Goal: Task Accomplishment & Management: Complete application form

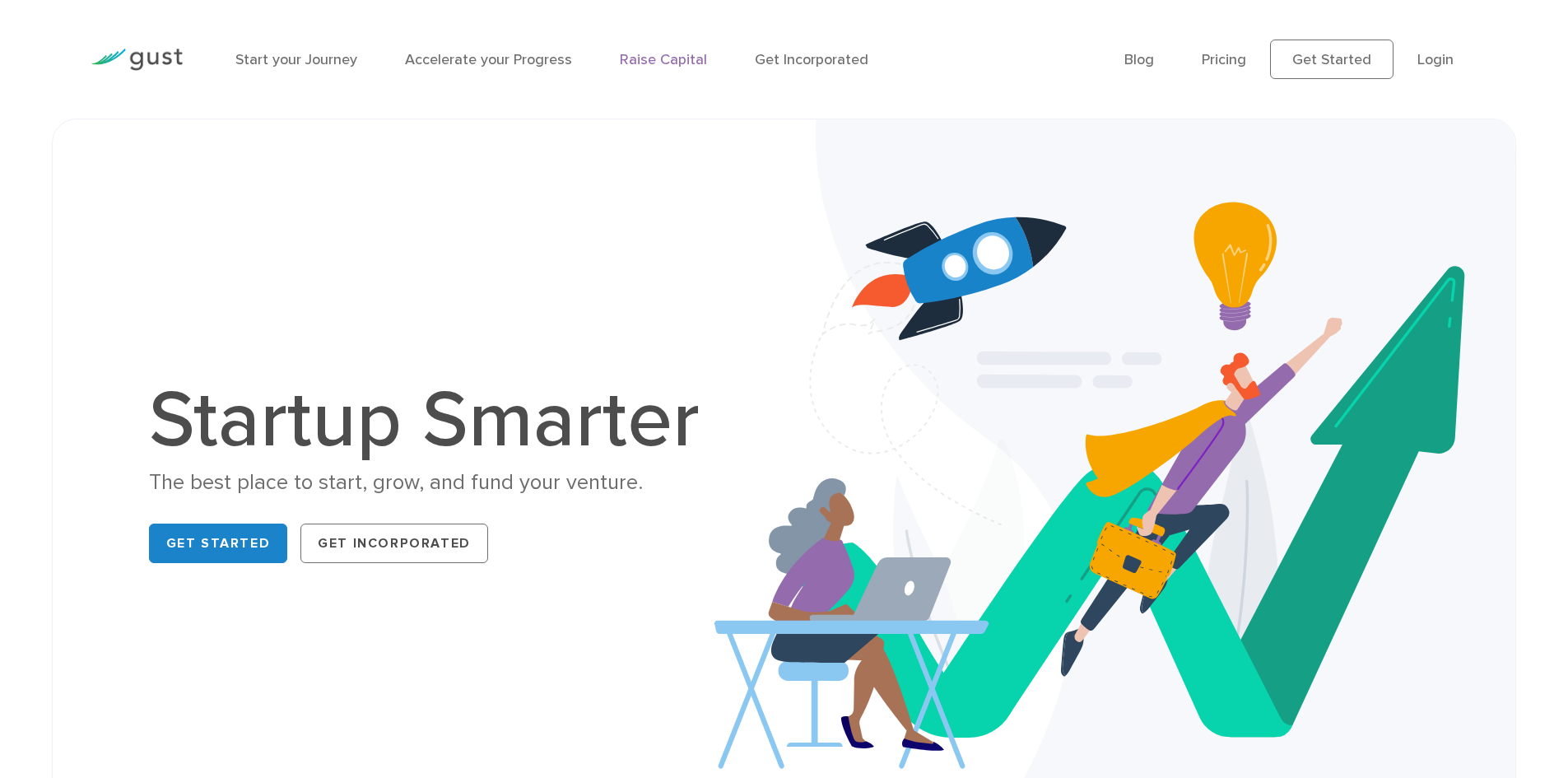
click at [659, 61] on link "Raise Capital" at bounding box center [663, 59] width 87 height 17
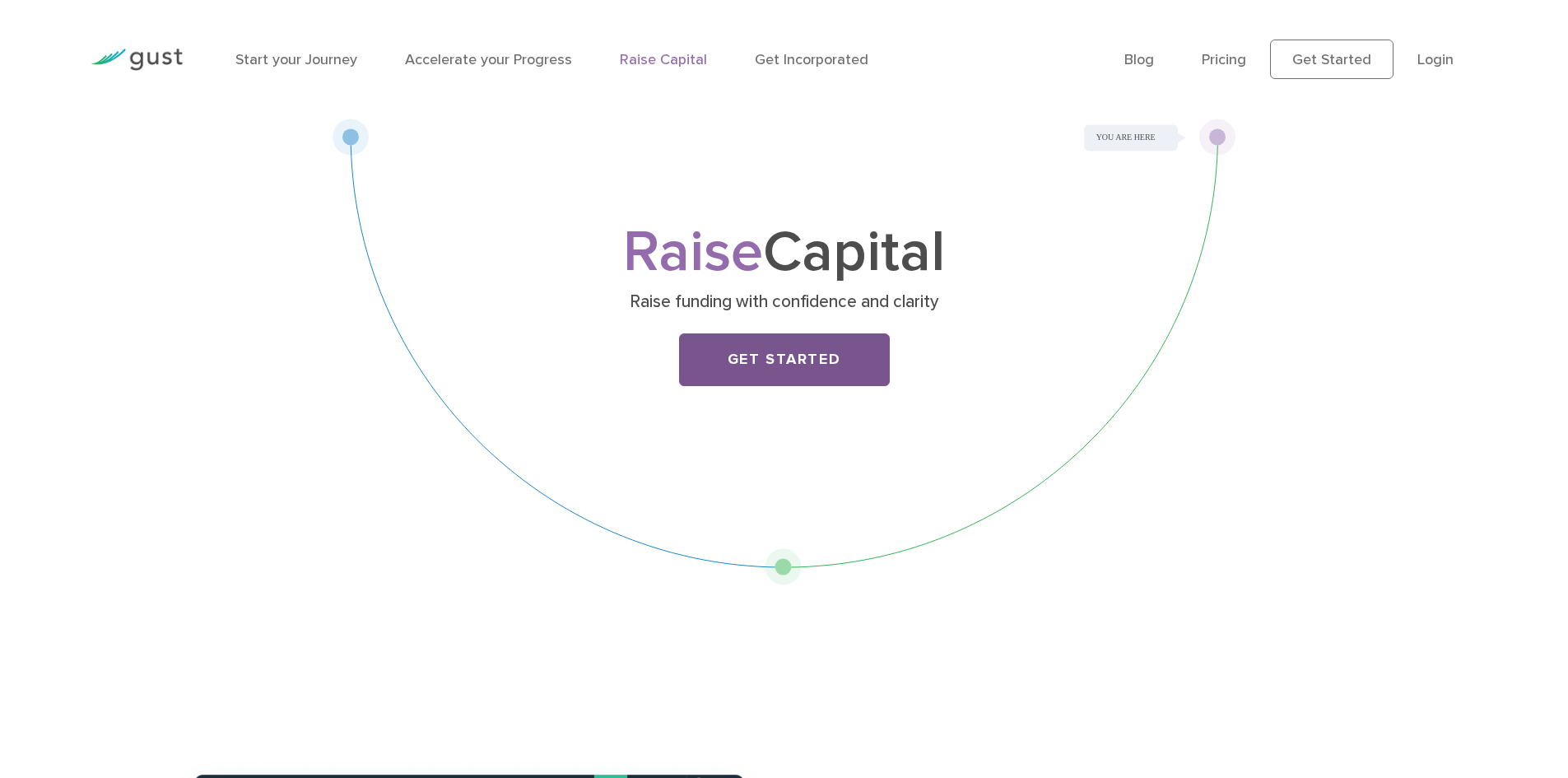
click at [750, 361] on link "Get Started" at bounding box center [784, 359] width 211 height 52
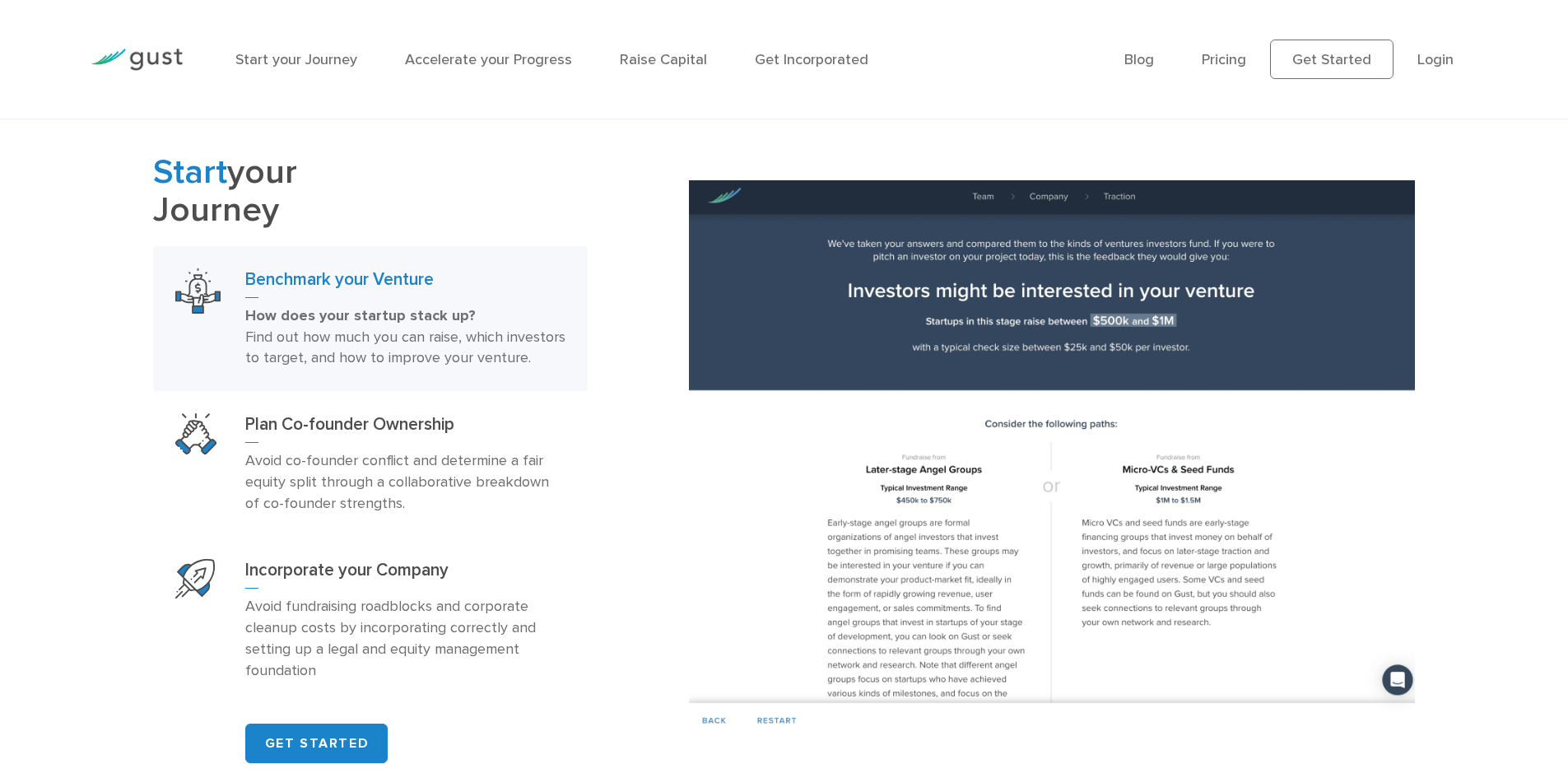
scroll to position [1070, 0]
